Goal: Information Seeking & Learning: Find specific fact

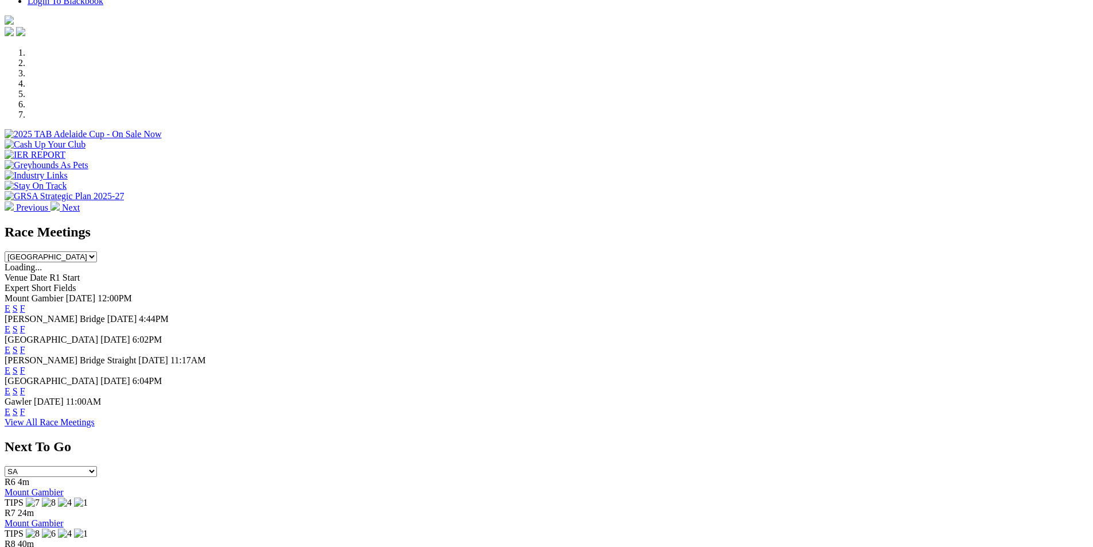
scroll to position [446, 0]
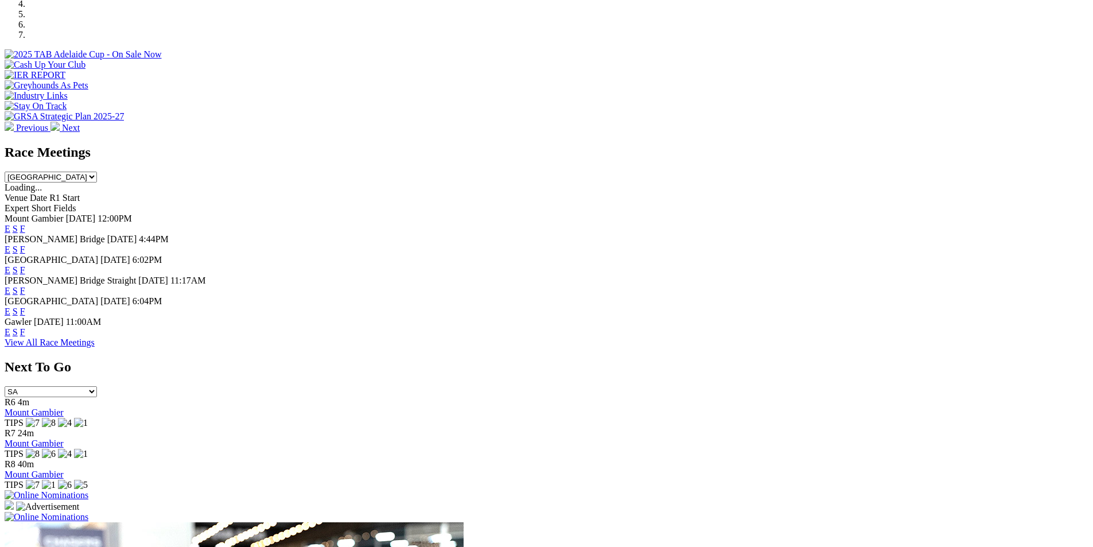
click at [25, 244] on link "F" at bounding box center [22, 249] width 5 height 10
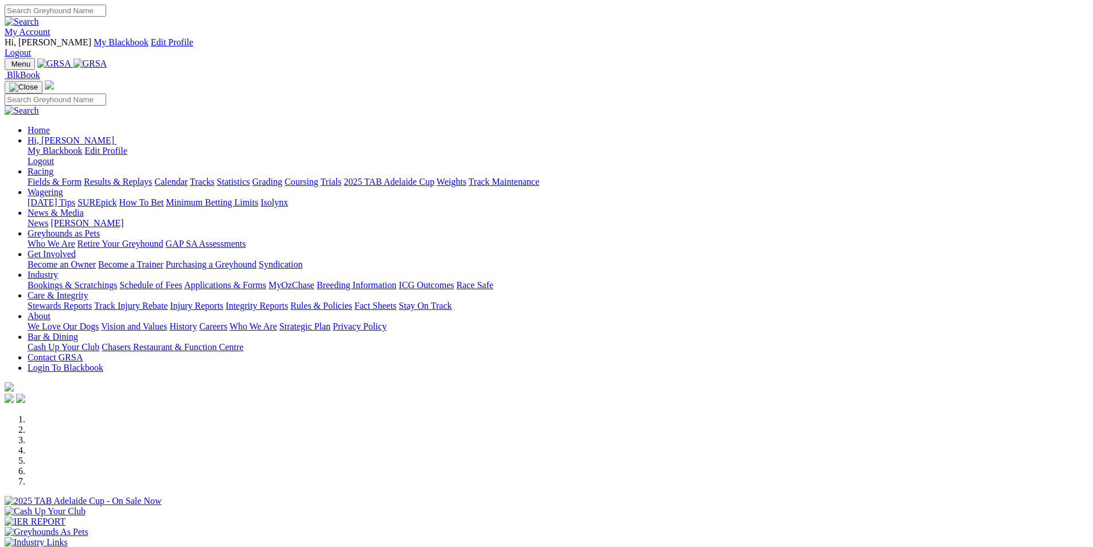
click at [250, 177] on link "Statistics" at bounding box center [233, 182] width 33 height 10
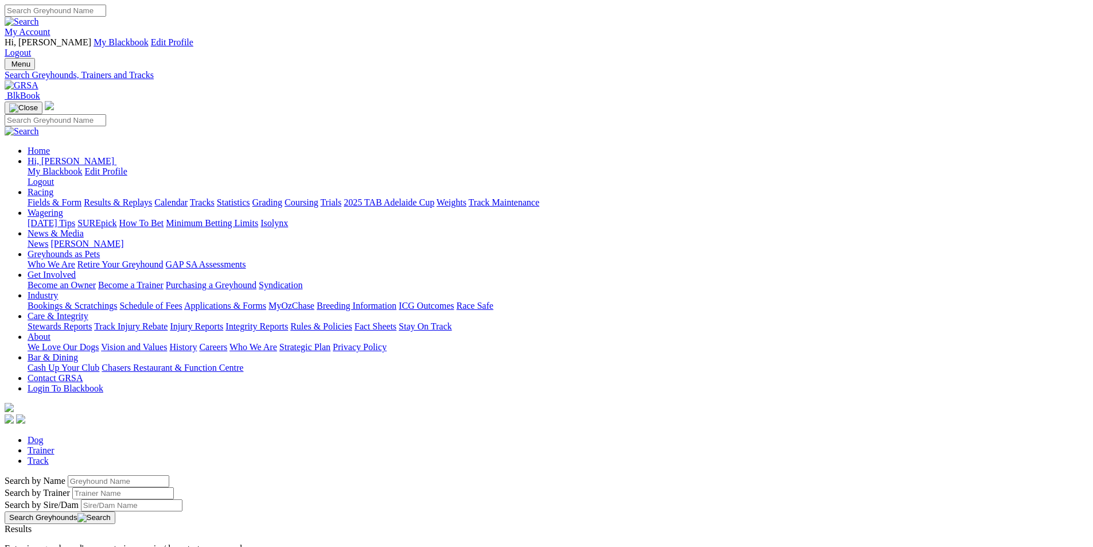
click at [169, 475] on input "Search by Greyhound name" at bounding box center [119, 481] width 102 height 12
type input "compton lass"
click at [115, 511] on button "Search Greyhounds" at bounding box center [60, 517] width 111 height 13
click at [96, 534] on link "Compton Lass" at bounding box center [51, 539] width 92 height 10
drag, startPoint x: 244, startPoint y: 193, endPoint x: 156, endPoint y: 176, distance: 89.9
